Goal: Navigation & Orientation: Find specific page/section

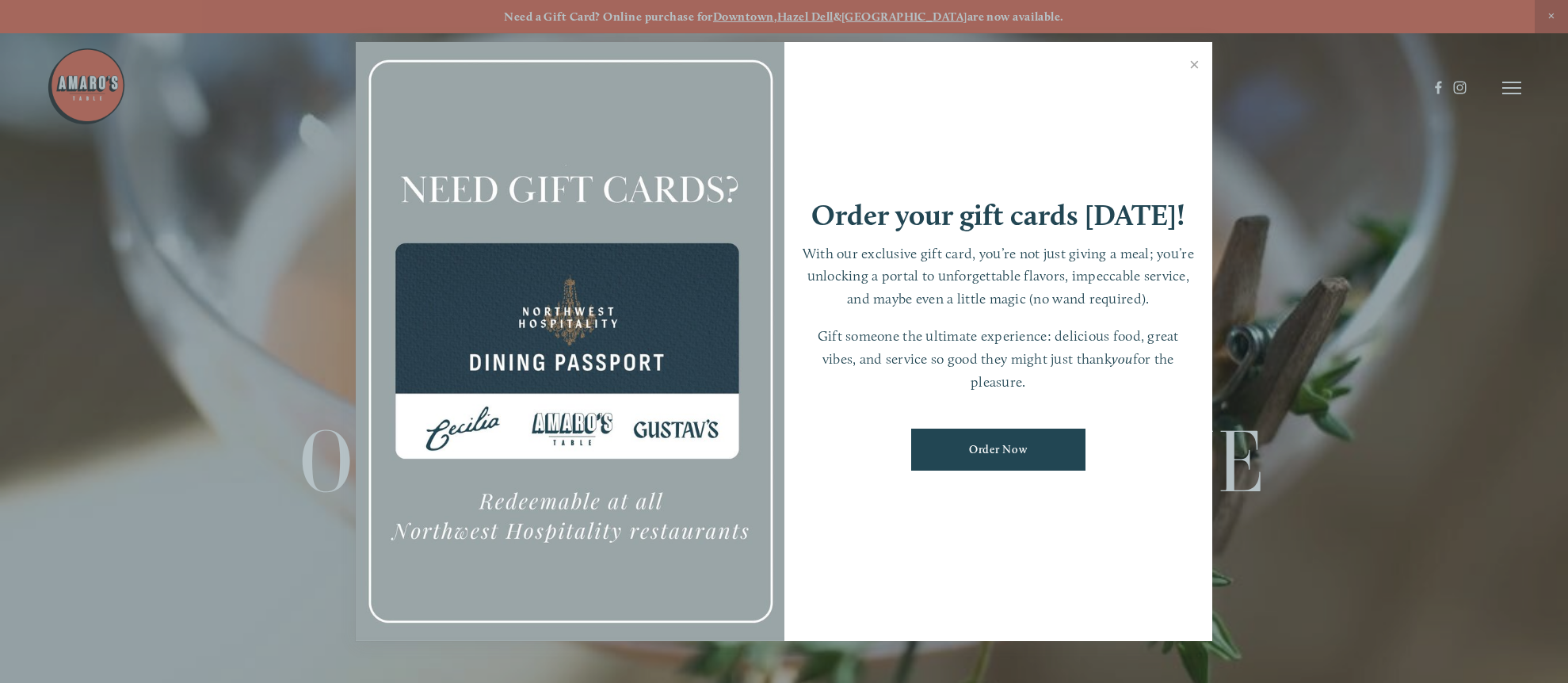
click at [1192, 62] on link "Close" at bounding box center [1194, 66] width 31 height 44
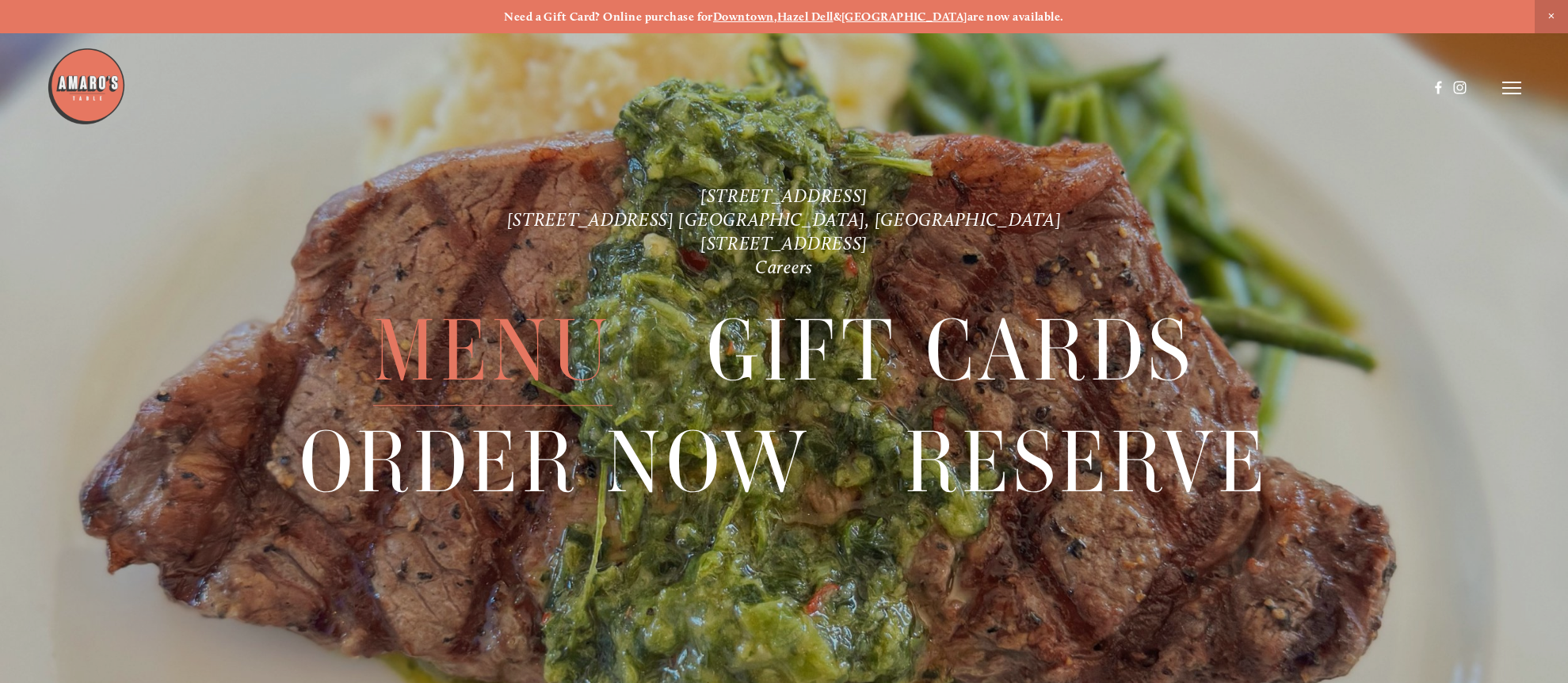
click at [457, 349] on span "Menu" at bounding box center [492, 351] width 239 height 110
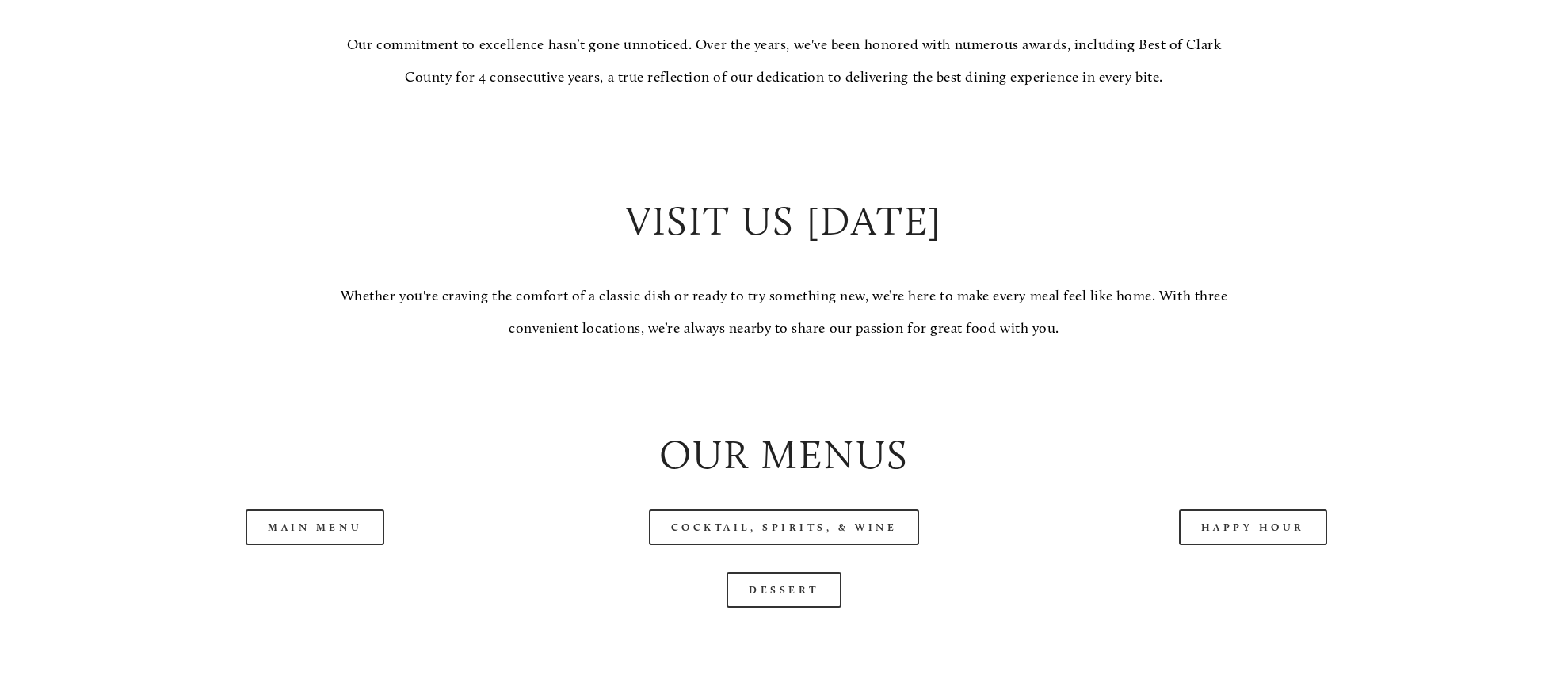
scroll to position [1549, 0]
click at [327, 512] on link "Main Menu" at bounding box center [315, 527] width 139 height 36
click at [1281, 517] on link "Happy Hour" at bounding box center [1253, 527] width 149 height 36
click at [791, 581] on link "Dessert" at bounding box center [784, 589] width 115 height 36
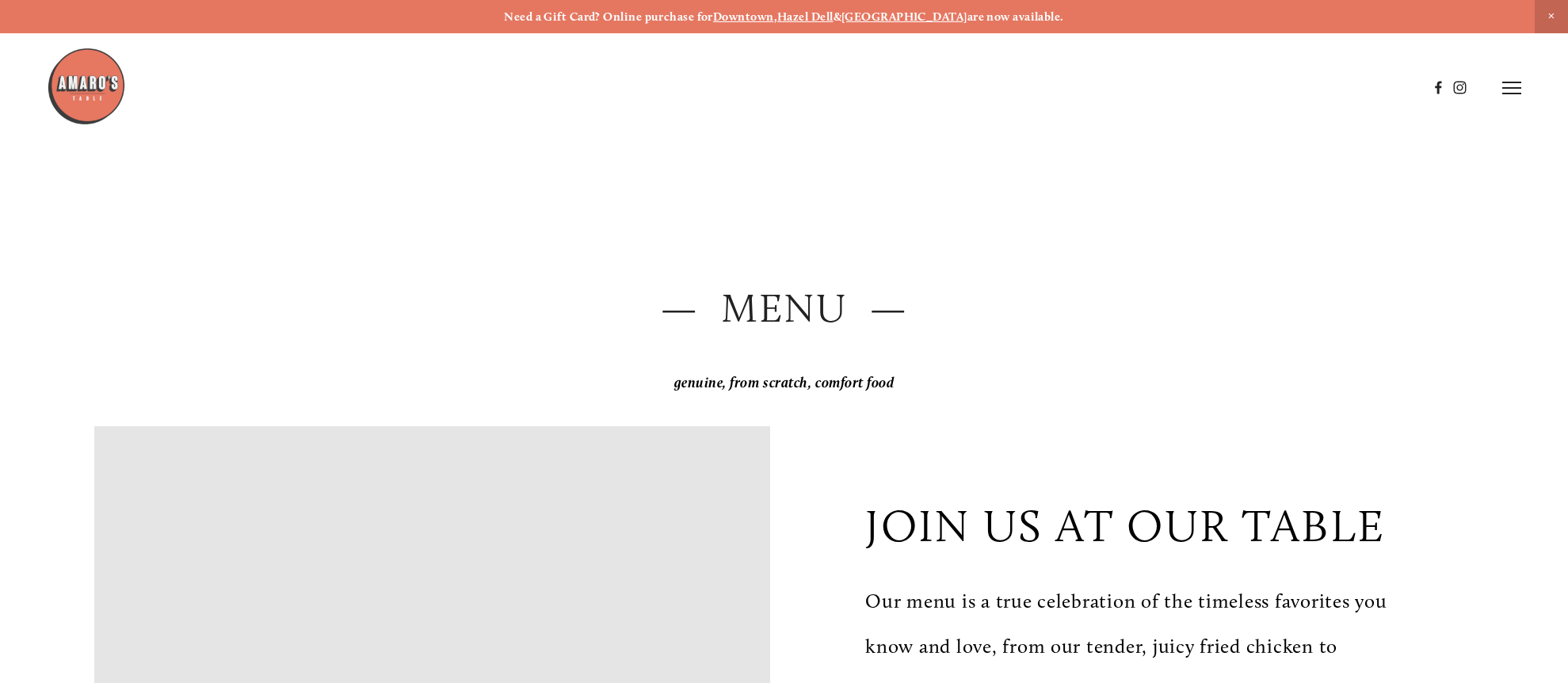
scroll to position [0, 0]
